Goal: Task Accomplishment & Management: Manage account settings

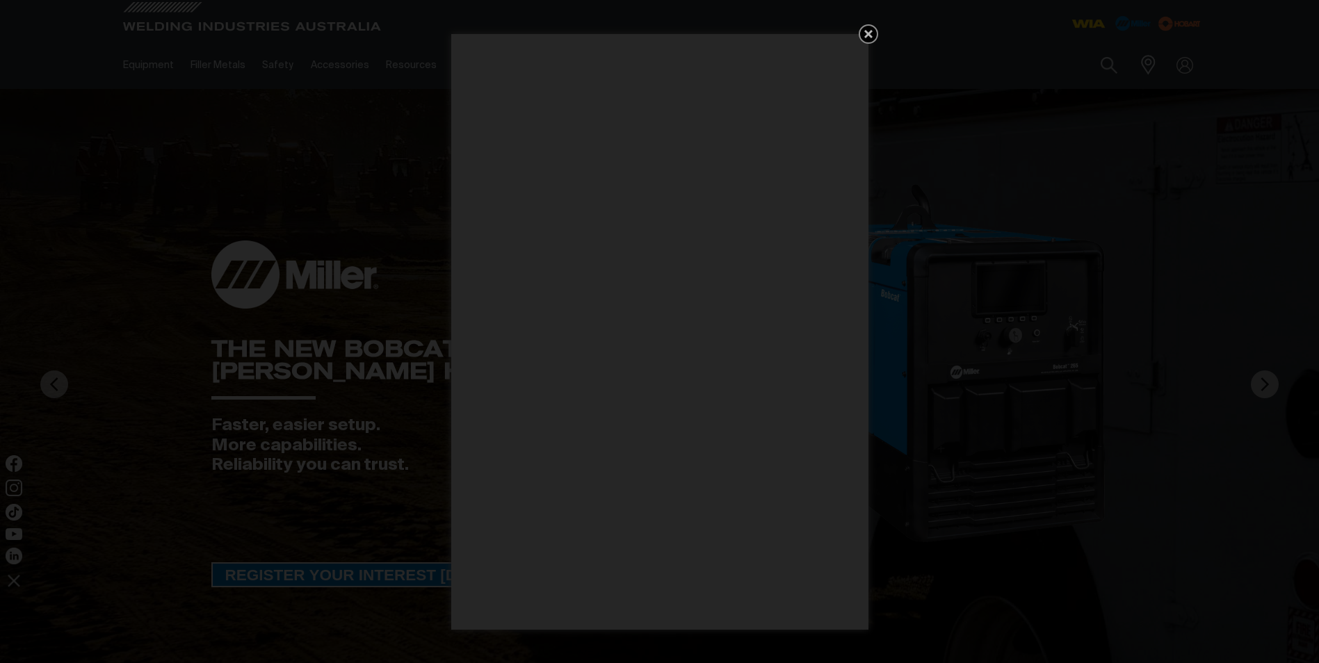
click at [864, 33] on icon "Get 5 WIA Welding Guides Free!" at bounding box center [868, 34] width 17 height 17
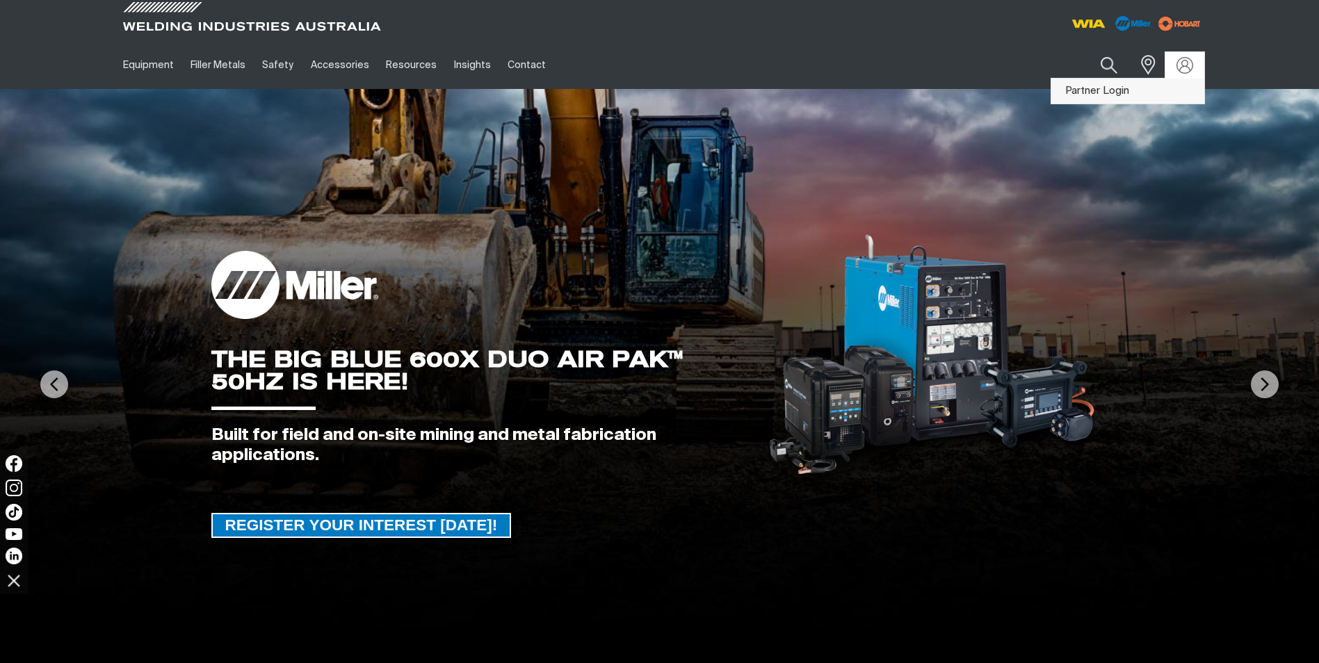
click at [1078, 88] on link "Partner Login" at bounding box center [1127, 92] width 153 height 26
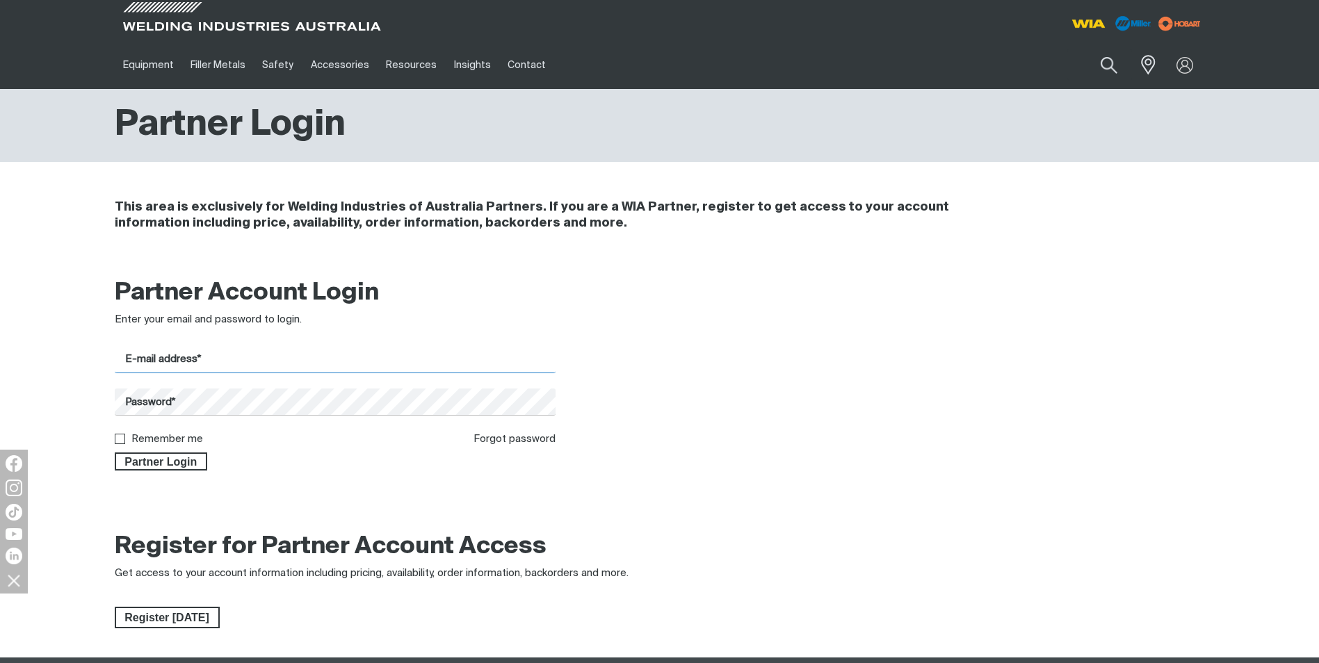
click at [245, 367] on input "E-mail address*" at bounding box center [336, 359] width 442 height 27
type input "[PERSON_NAME][EMAIL_ADDRESS][DOMAIN_NAME]"
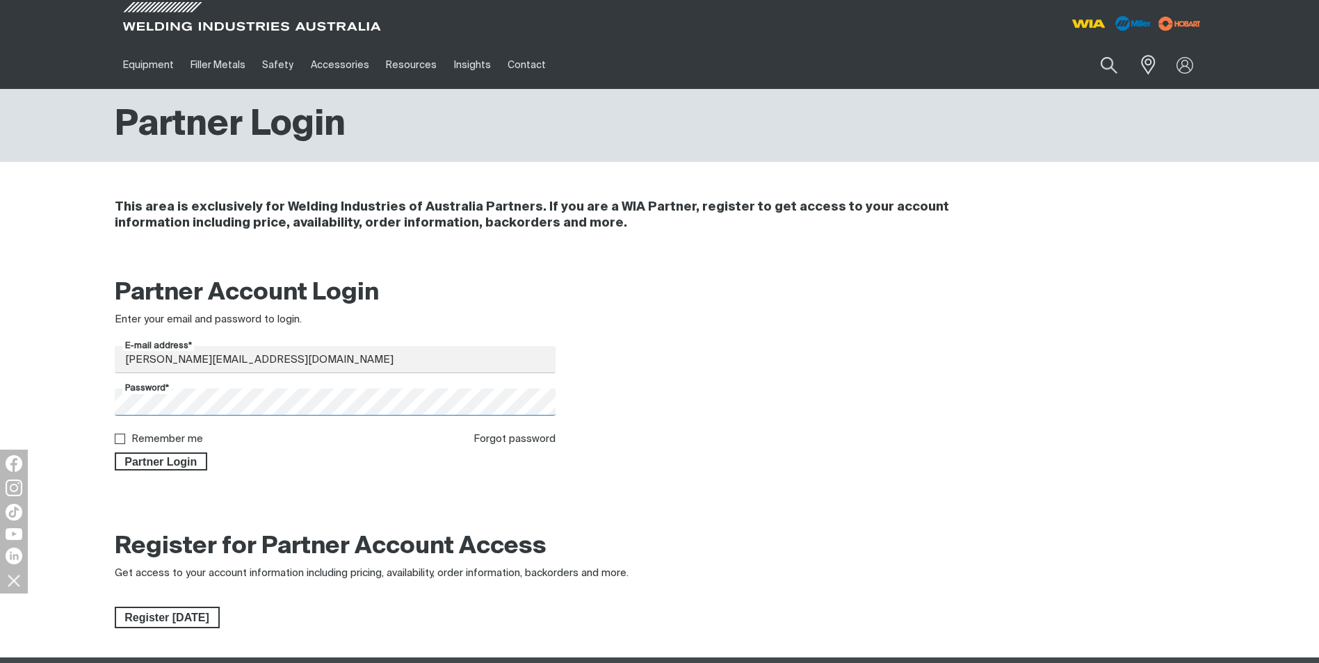
click at [115, 453] on button "Partner Login" at bounding box center [161, 462] width 93 height 18
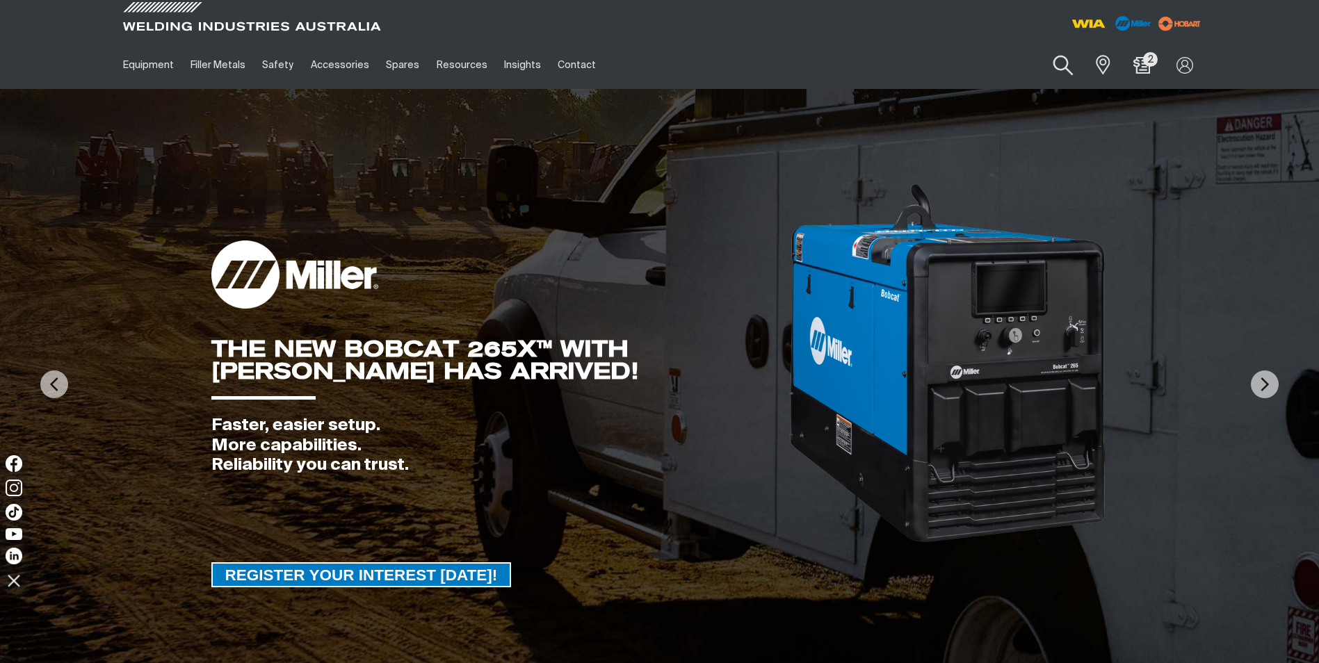
click at [1063, 60] on button "Search products" at bounding box center [1063, 66] width 56 height 40
click at [888, 69] on input "Search" at bounding box center [979, 64] width 214 height 31
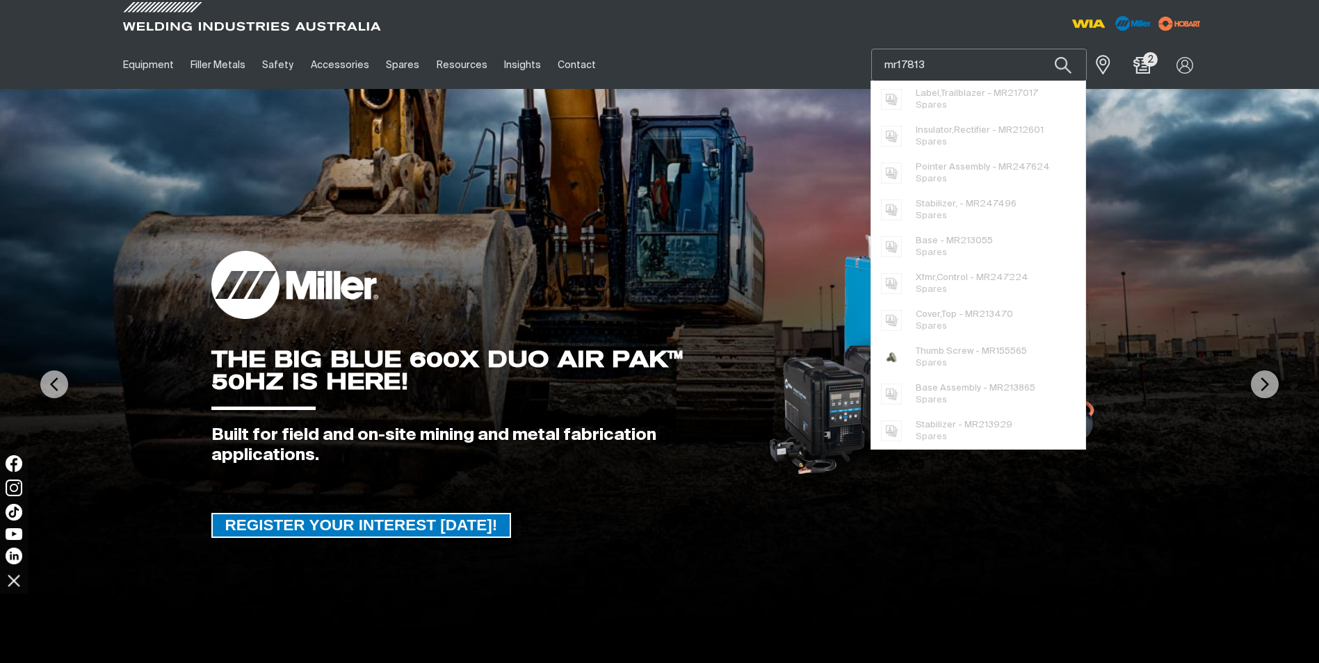
type input "mr178134"
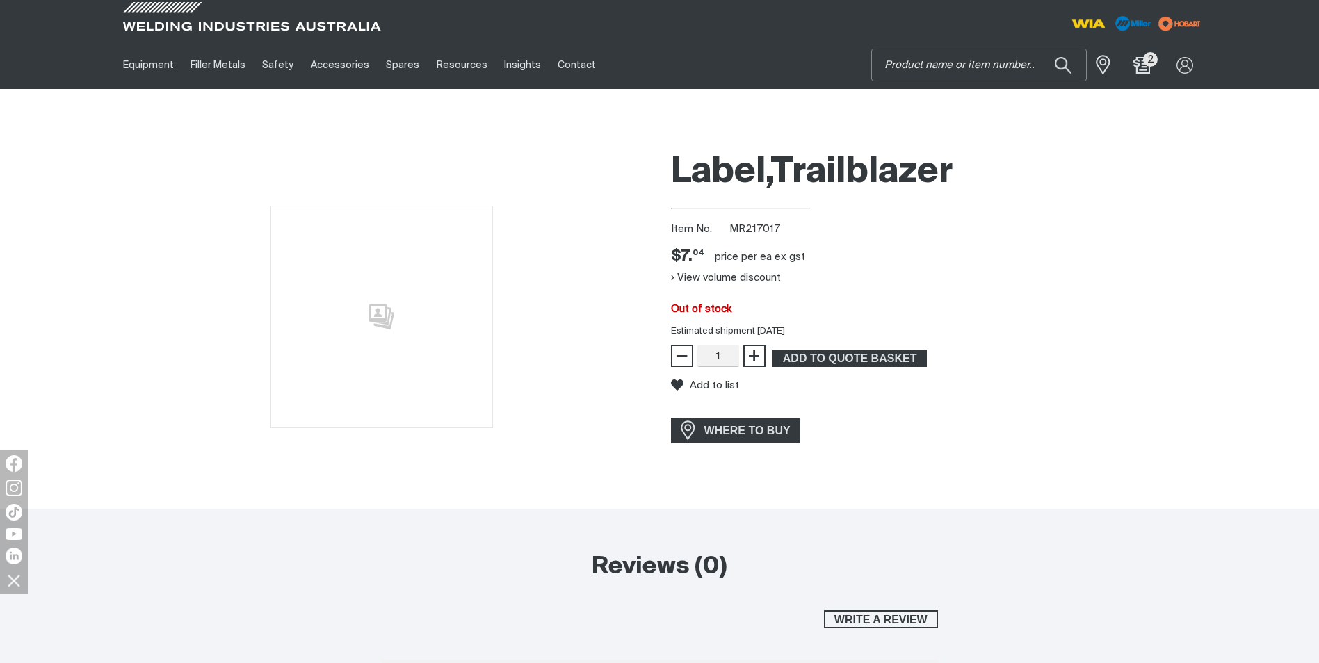
click at [950, 65] on input "Search" at bounding box center [979, 64] width 214 height 31
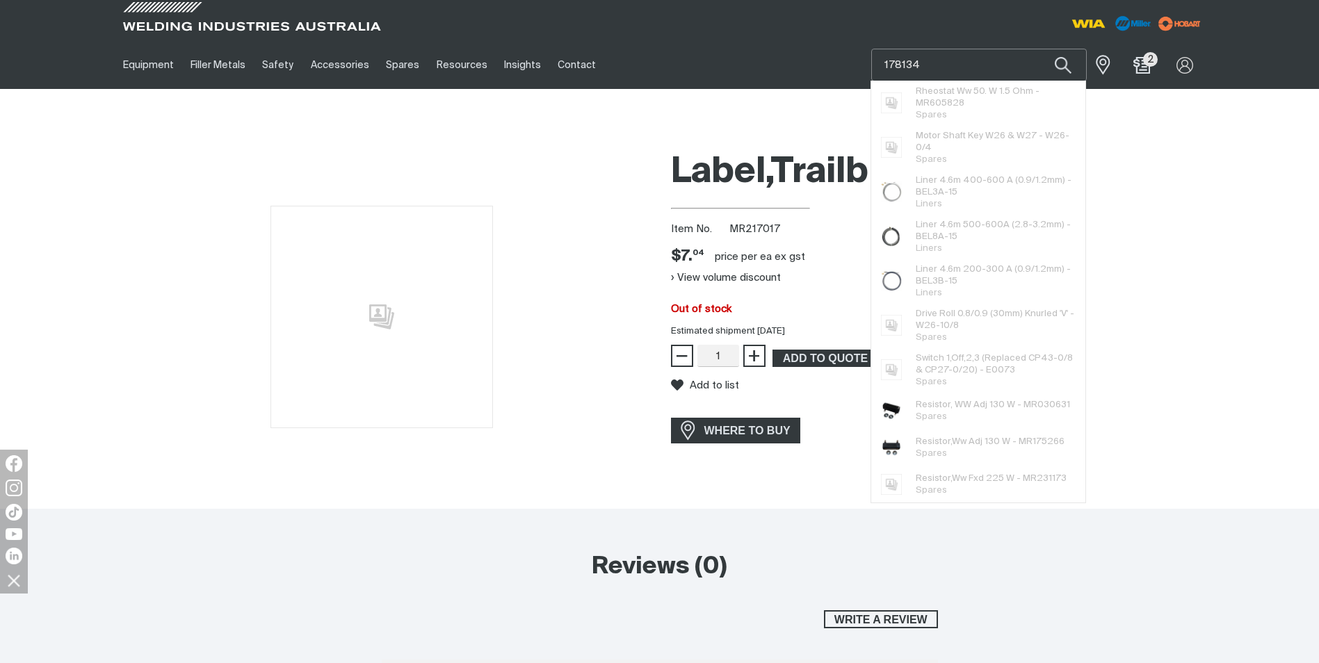
type input "178134"
click at [1040, 49] on button "Search products" at bounding box center [1063, 65] width 47 height 33
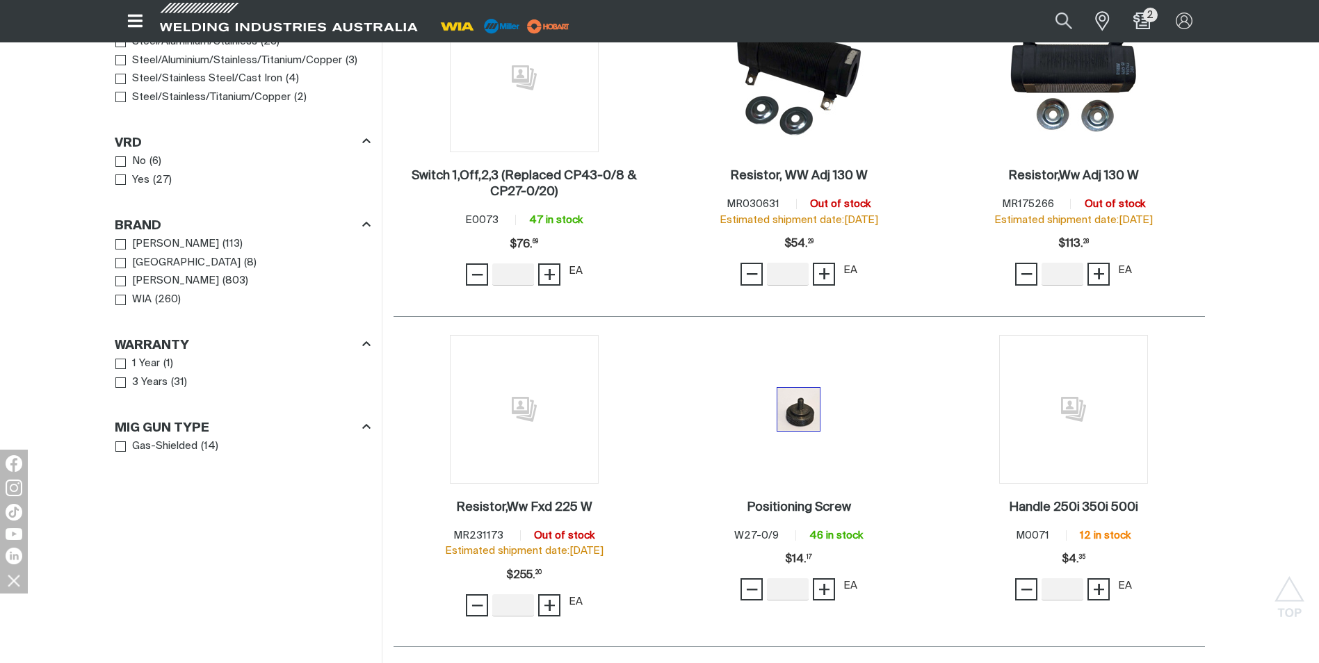
scroll to position [819, 0]
